Goal: Use online tool/utility: Utilize a website feature to perform a specific function

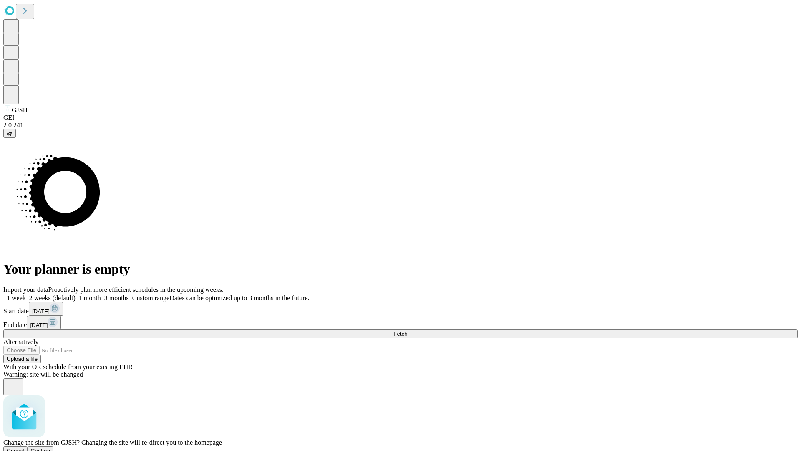
click at [50, 447] on span "Confirm" at bounding box center [41, 450] width 20 height 6
click at [76, 294] on label "2 weeks (default)" at bounding box center [51, 297] width 50 height 7
click at [407, 330] on span "Fetch" at bounding box center [400, 333] width 14 height 6
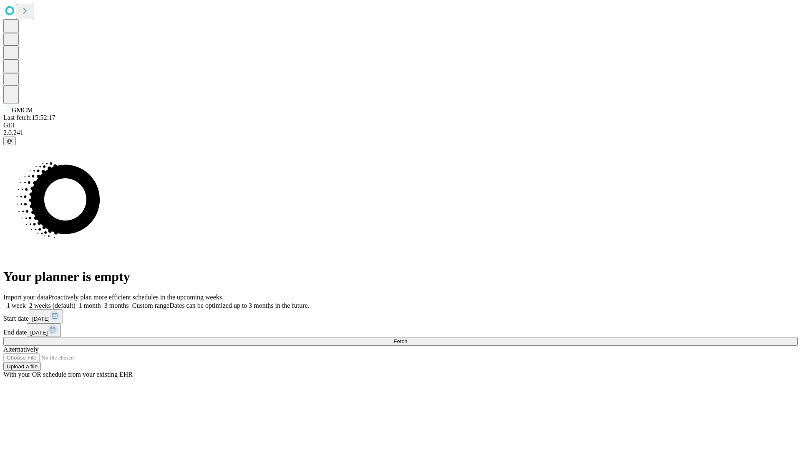
click at [76, 302] on label "2 weeks (default)" at bounding box center [51, 305] width 50 height 7
click at [407, 338] on span "Fetch" at bounding box center [400, 341] width 14 height 6
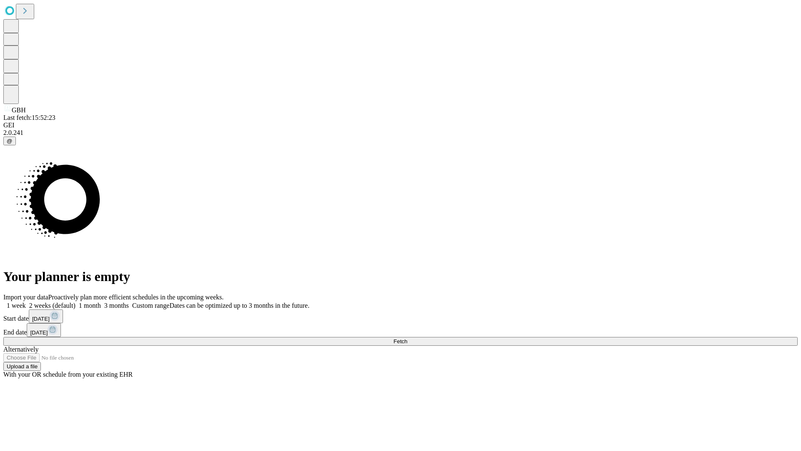
click at [76, 302] on label "2 weeks (default)" at bounding box center [51, 305] width 50 height 7
click at [407, 338] on span "Fetch" at bounding box center [400, 341] width 14 height 6
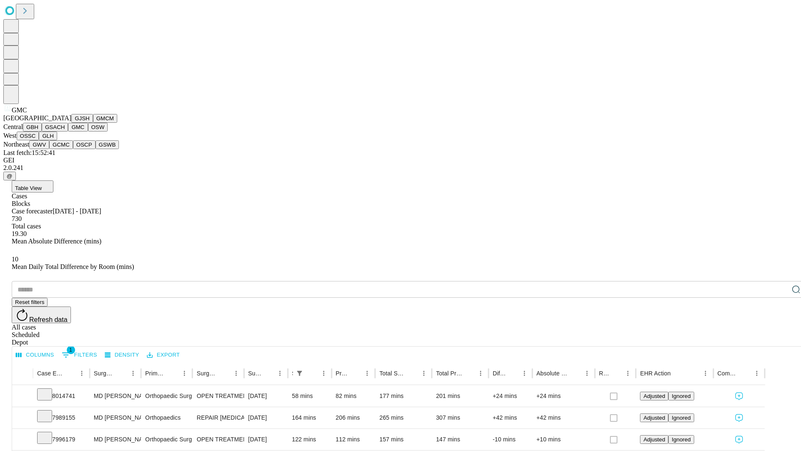
click at [88, 131] on button "OSW" at bounding box center [98, 127] width 20 height 9
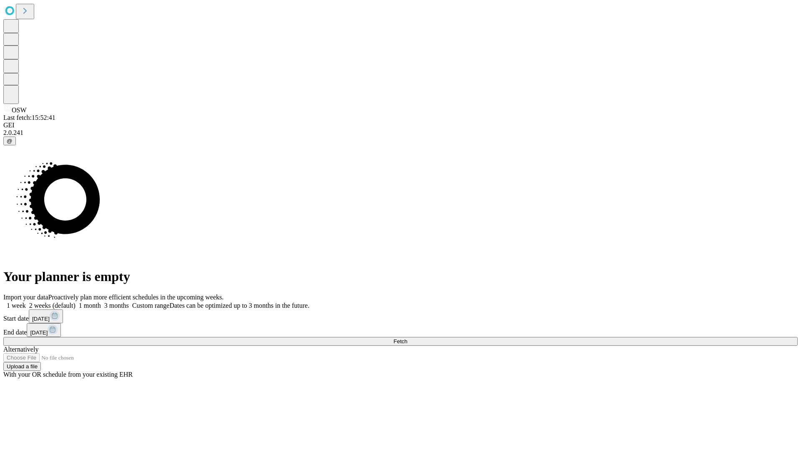
click at [407, 338] on span "Fetch" at bounding box center [400, 341] width 14 height 6
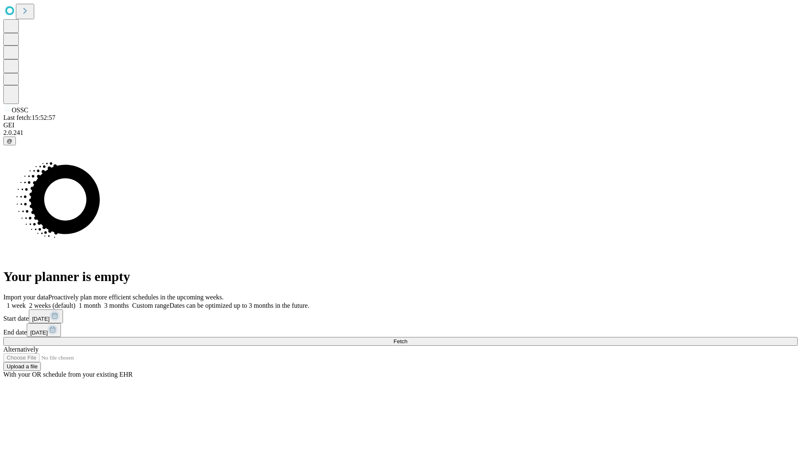
click at [76, 302] on label "2 weeks (default)" at bounding box center [51, 305] width 50 height 7
click at [407, 338] on span "Fetch" at bounding box center [400, 341] width 14 height 6
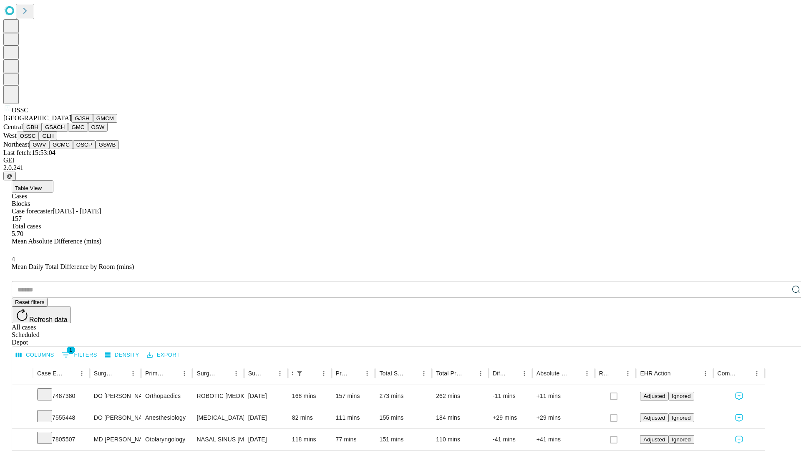
click at [57, 140] on button "GLH" at bounding box center [48, 135] width 18 height 9
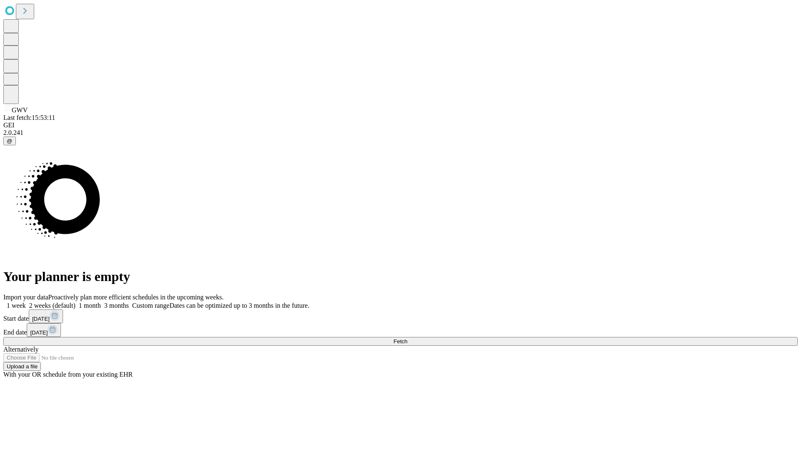
click at [76, 302] on label "2 weeks (default)" at bounding box center [51, 305] width 50 height 7
click at [407, 338] on span "Fetch" at bounding box center [400, 341] width 14 height 6
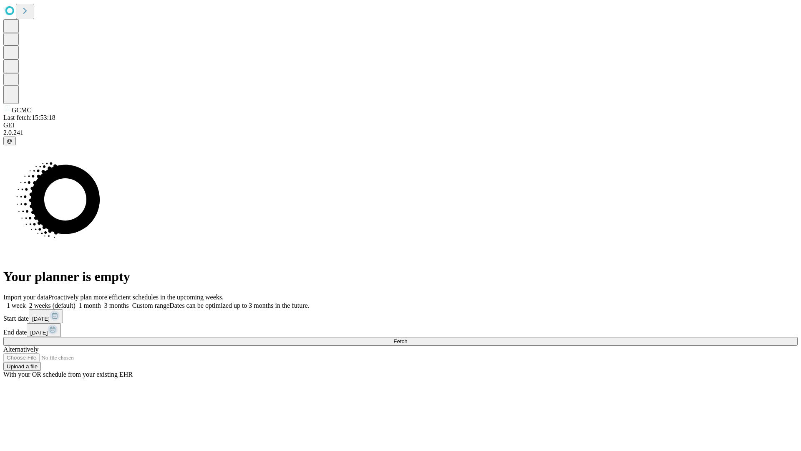
click at [76, 302] on label "2 weeks (default)" at bounding box center [51, 305] width 50 height 7
click at [407, 338] on span "Fetch" at bounding box center [400, 341] width 14 height 6
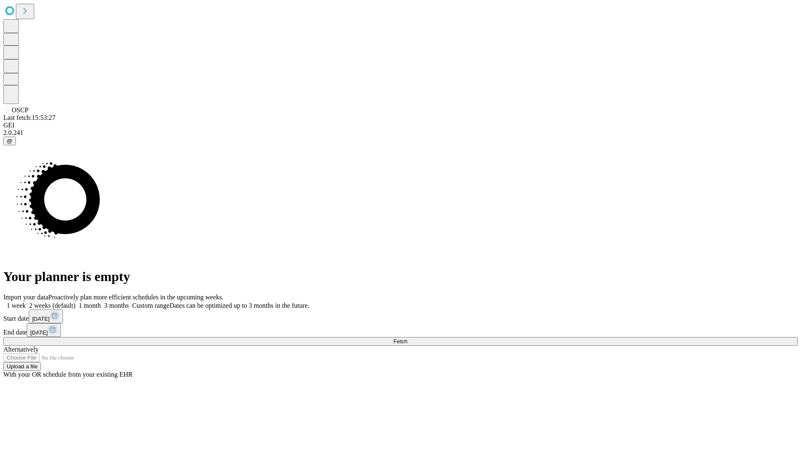
click at [76, 302] on label "2 weeks (default)" at bounding box center [51, 305] width 50 height 7
click at [407, 338] on span "Fetch" at bounding box center [400, 341] width 14 height 6
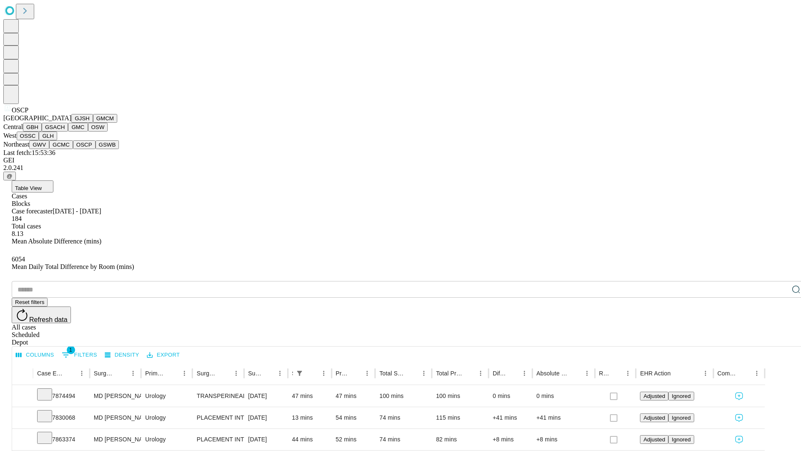
click at [96, 149] on button "GSWB" at bounding box center [108, 144] width 24 height 9
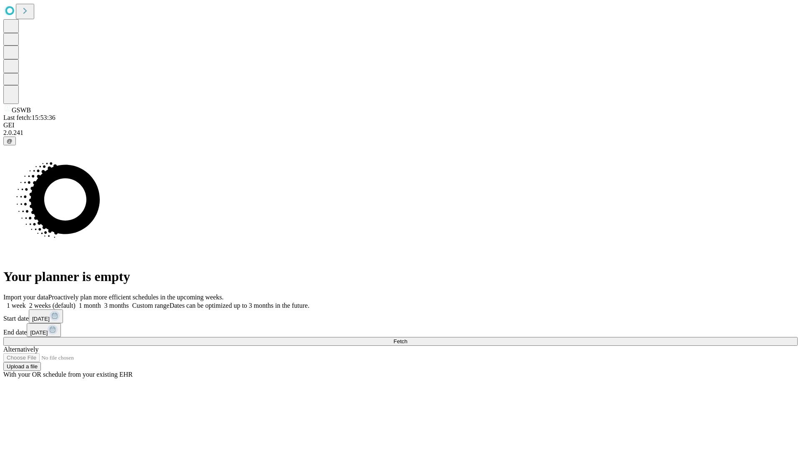
click at [76, 302] on label "2 weeks (default)" at bounding box center [51, 305] width 50 height 7
click at [407, 338] on span "Fetch" at bounding box center [400, 341] width 14 height 6
